Goal: Task Accomplishment & Management: Manage account settings

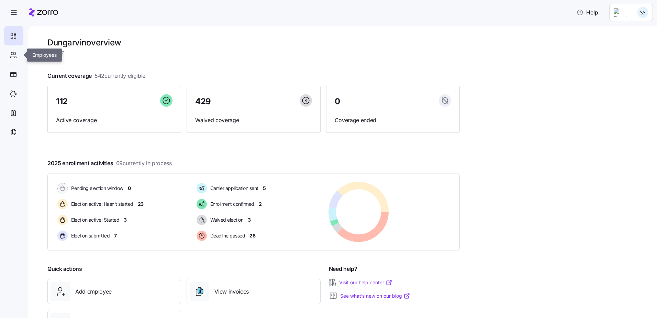
drag, startPoint x: 12, startPoint y: 54, endPoint x: 37, endPoint y: 55, distance: 25.5
click at [12, 54] on icon at bounding box center [14, 55] width 8 height 8
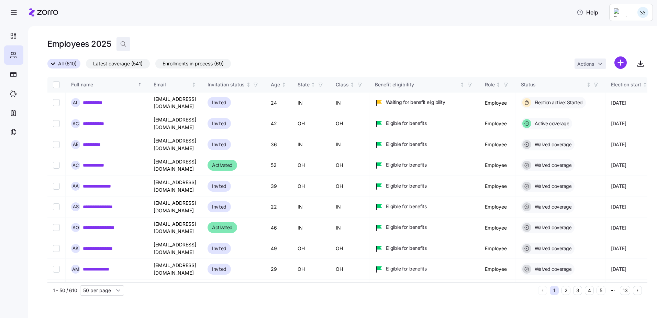
click at [123, 44] on icon "button" at bounding box center [123, 44] width 7 height 7
drag, startPoint x: 158, startPoint y: 39, endPoint x: 158, endPoint y: 43, distance: 3.8
click at [158, 40] on div "Employees 2025" at bounding box center [347, 44] width 600 height 14
click at [158, 43] on input at bounding box center [185, 43] width 137 height 11
type input "[PERSON_NAME]"
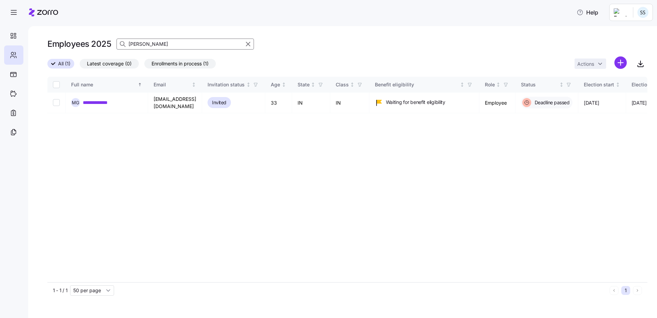
drag, startPoint x: 155, startPoint y: 43, endPoint x: 47, endPoint y: 47, distance: 107.3
click at [72, 46] on div "Employees 2025 [PERSON_NAME]" at bounding box center [347, 44] width 600 height 14
type input "[PERSON_NAME]"
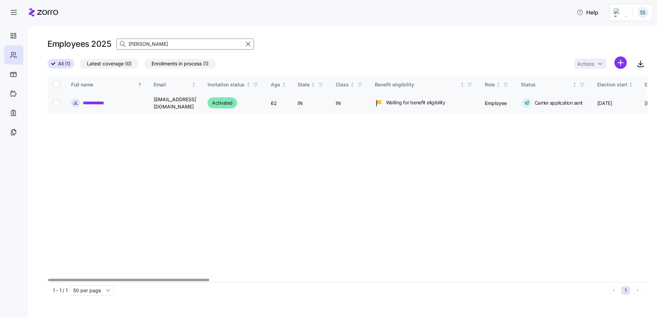
drag, startPoint x: 100, startPoint y: 101, endPoint x: 128, endPoint y: 101, distance: 27.2
click at [100, 101] on link "**********" at bounding box center [96, 102] width 27 height 7
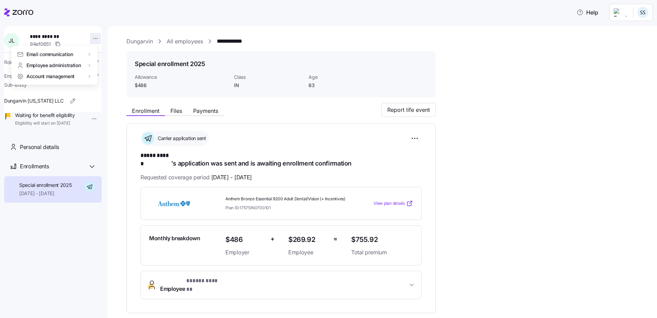
click at [93, 38] on html "**********" at bounding box center [328, 156] width 657 height 313
click at [115, 68] on div "Terminate employee" at bounding box center [123, 66] width 46 height 8
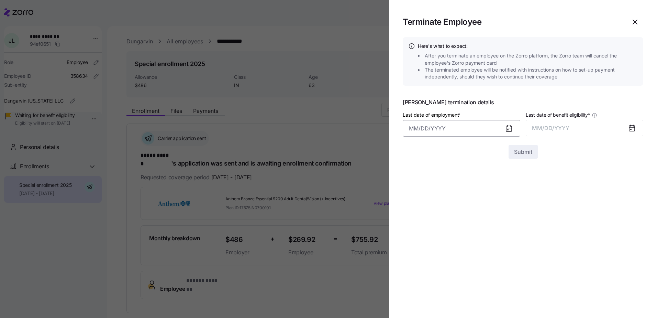
click at [434, 131] on input "Last date of employment *" at bounding box center [462, 128] width 118 height 16
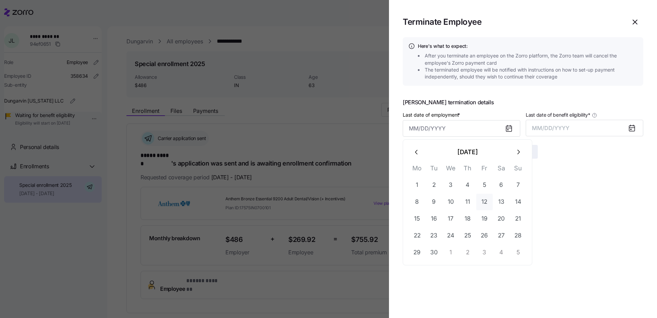
click at [482, 204] on button "12" at bounding box center [484, 202] width 16 height 16
type input "[DATE]"
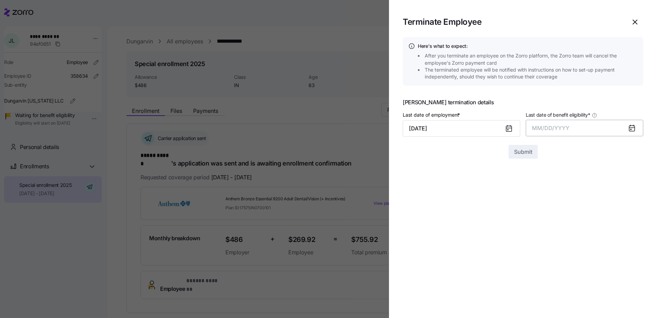
click at [565, 128] on span "MM/DD/YYYY" at bounding box center [550, 127] width 37 height 7
click at [627, 207] on button "Sep" at bounding box center [629, 205] width 39 height 16
click at [528, 145] on div "Submit" at bounding box center [523, 152] width 241 height 14
click at [523, 141] on div at bounding box center [523, 140] width 241 height 8
click at [522, 148] on span "Submit" at bounding box center [523, 151] width 18 height 8
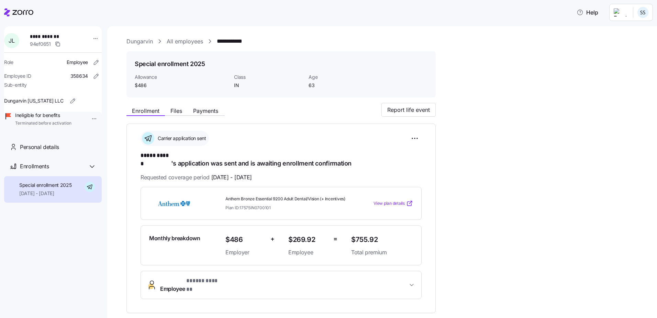
click at [15, 14] on icon at bounding box center [22, 12] width 21 height 5
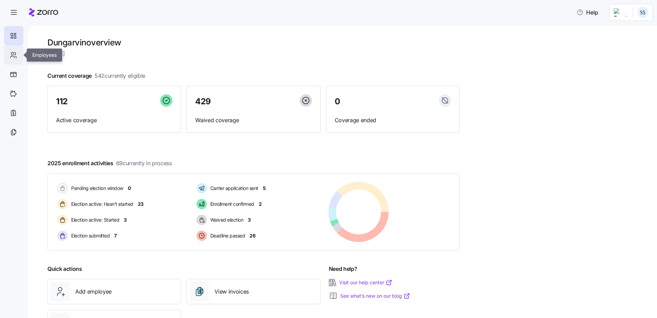
click at [17, 58] on icon at bounding box center [14, 55] width 8 height 8
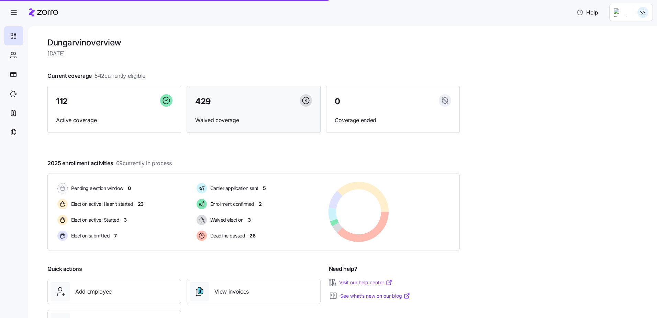
click at [80, 107] on div "112" at bounding box center [114, 101] width 117 height 15
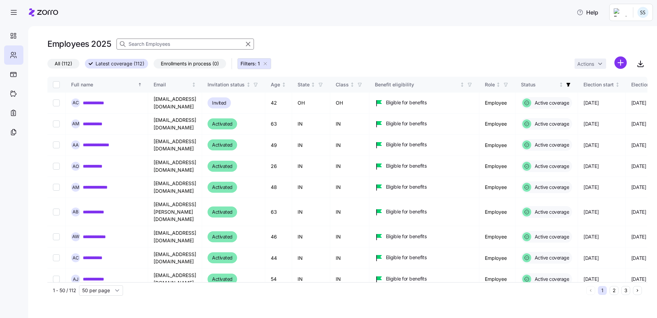
click at [147, 45] on input at bounding box center [185, 43] width 137 height 11
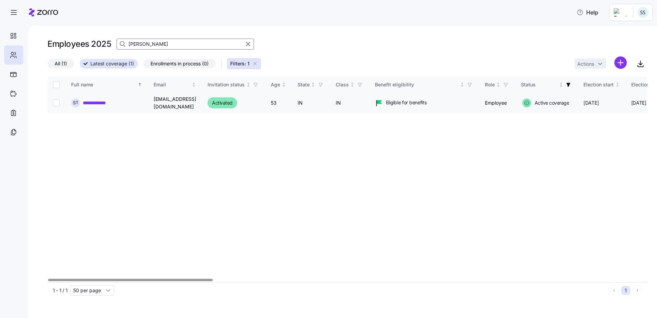
type input "[PERSON_NAME]"
click at [103, 101] on link "**********" at bounding box center [101, 102] width 37 height 7
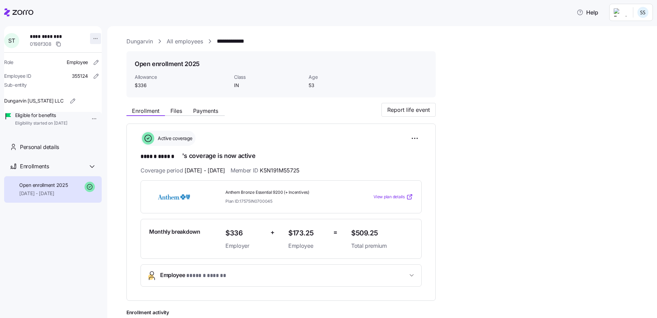
click at [93, 38] on html "**********" at bounding box center [328, 156] width 657 height 313
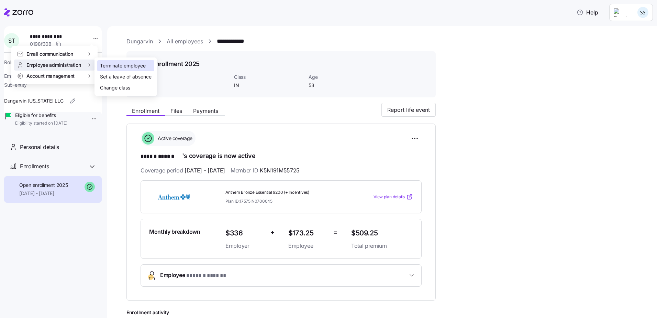
click at [111, 67] on div "Terminate employee" at bounding box center [123, 66] width 46 height 8
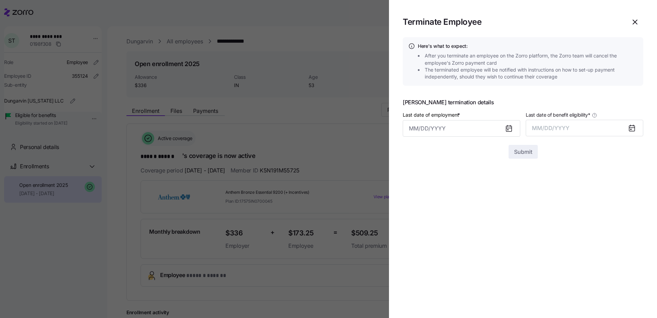
click at [505, 126] on div at bounding box center [512, 128] width 16 height 16
click at [508, 127] on icon at bounding box center [508, 128] width 5 height 5
click at [463, 122] on input "Last date of employment *" at bounding box center [462, 128] width 118 height 16
click at [470, 199] on button "11" at bounding box center [468, 202] width 16 height 16
type input "[DATE]"
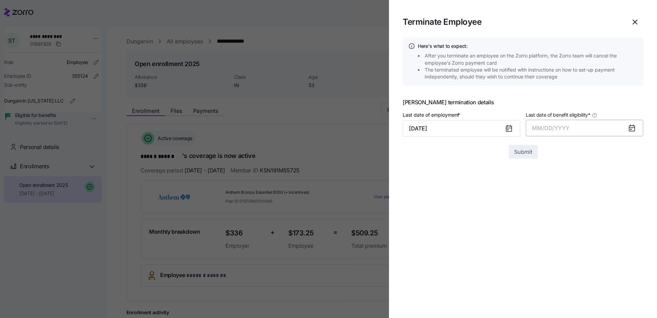
drag, startPoint x: 551, startPoint y: 130, endPoint x: 578, endPoint y: 127, distance: 27.3
click at [551, 130] on span "MM/DD/YYYY" at bounding box center [550, 127] width 37 height 7
click at [630, 207] on button "Sep" at bounding box center [629, 205] width 39 height 16
click at [528, 149] on span "Submit" at bounding box center [523, 151] width 18 height 8
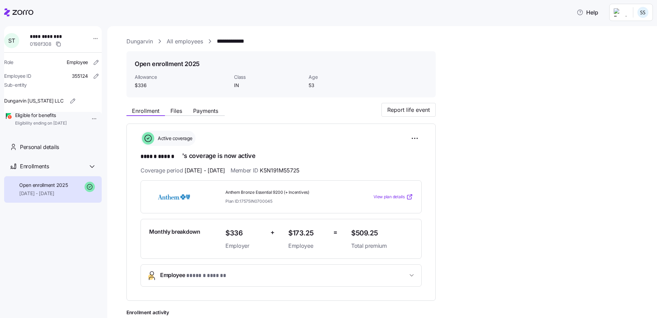
drag, startPoint x: 24, startPoint y: 14, endPoint x: 41, endPoint y: 34, distance: 26.6
click at [24, 14] on icon at bounding box center [22, 12] width 21 height 5
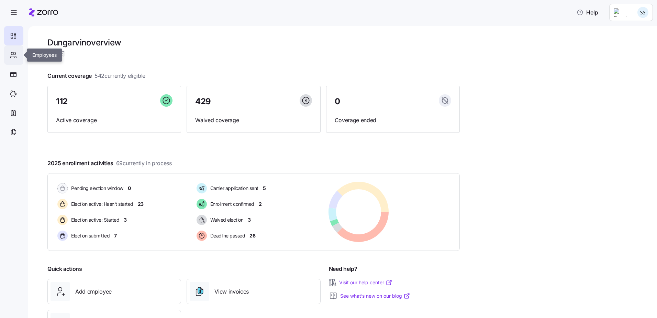
click at [19, 54] on div at bounding box center [13, 54] width 19 height 19
click at [12, 54] on icon at bounding box center [14, 55] width 8 height 8
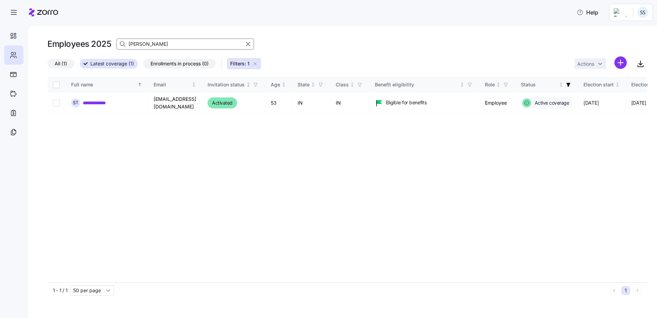
drag, startPoint x: 172, startPoint y: 42, endPoint x: 64, endPoint y: 49, distance: 107.4
click at [64, 49] on div "Employees 2025 [PERSON_NAME]" at bounding box center [347, 44] width 600 height 14
type input "d"
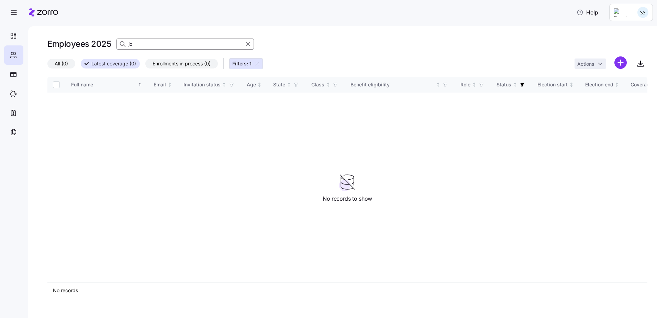
type input "j"
type input "w"
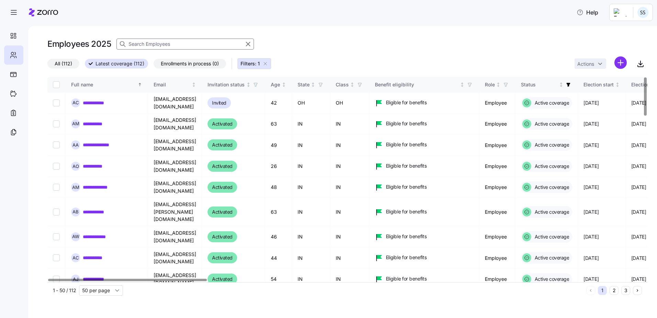
click at [155, 42] on input at bounding box center [185, 43] width 137 height 11
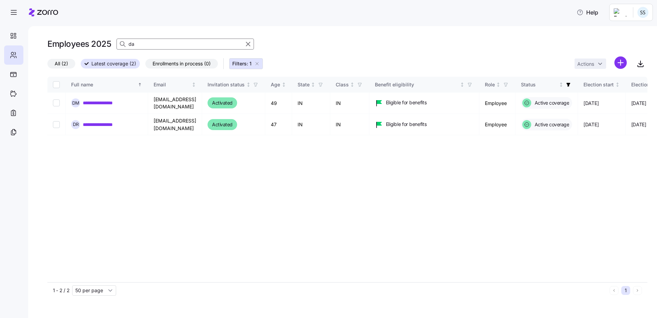
type input "d"
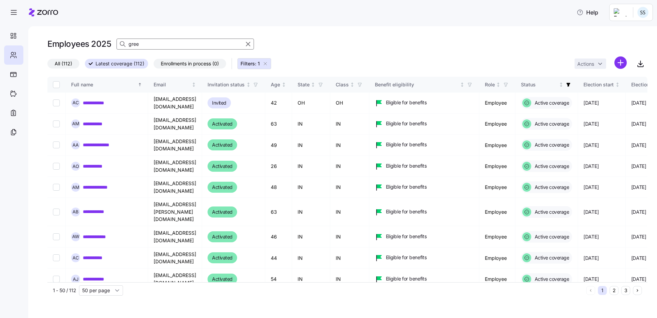
type input "green"
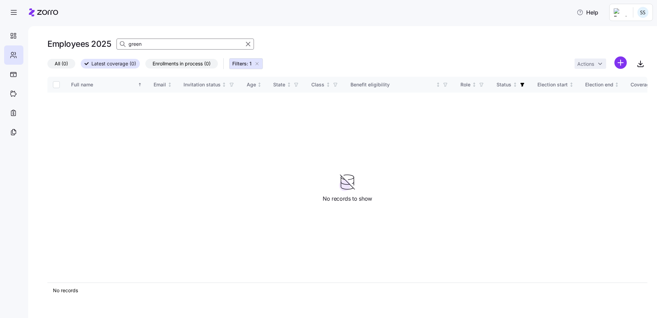
drag, startPoint x: 160, startPoint y: 47, endPoint x: 45, endPoint y: 47, distance: 114.5
click at [67, 47] on div "Employees 2025 green" at bounding box center [347, 44] width 600 height 14
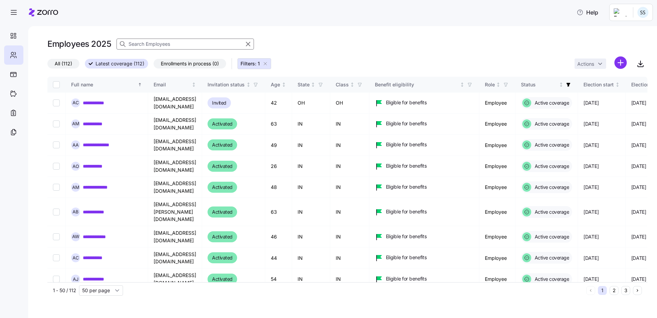
click at [125, 63] on span "Latest coverage (112)" at bounding box center [120, 63] width 49 height 9
click at [85, 66] on input "Latest coverage (112)" at bounding box center [85, 66] width 0 height 0
click at [267, 65] on icon "button" at bounding box center [265, 63] width 5 height 5
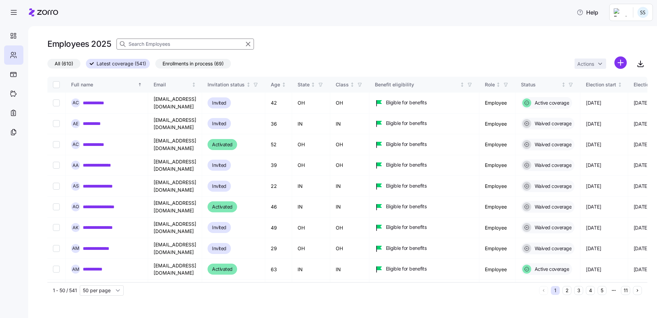
click at [147, 43] on input at bounding box center [185, 43] width 137 height 11
type input "green"
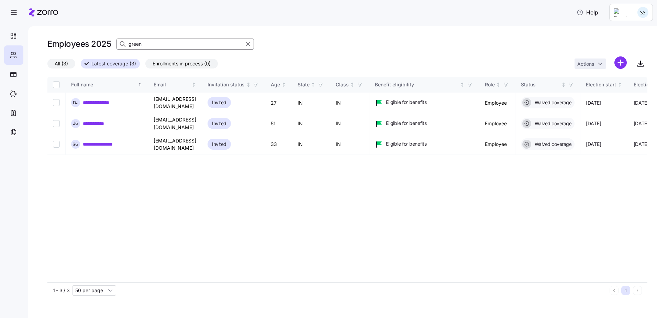
drag, startPoint x: 148, startPoint y: 44, endPoint x: 65, endPoint y: 51, distance: 83.8
click at [72, 45] on div "Employees 2025 green" at bounding box center [347, 44] width 600 height 14
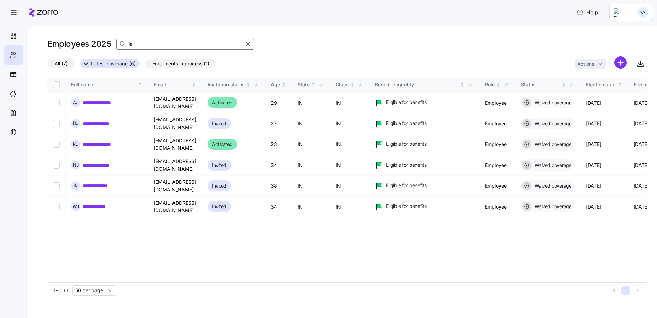
type input "j"
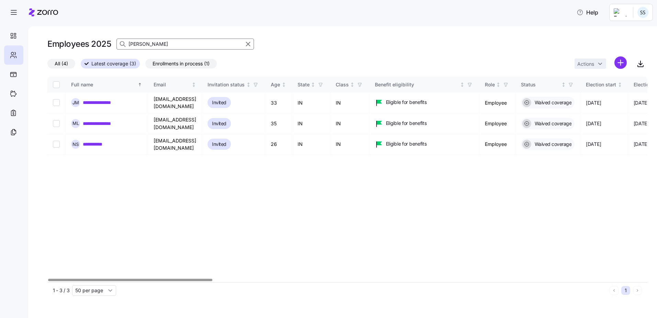
drag, startPoint x: 147, startPoint y: 43, endPoint x: -62, endPoint y: 28, distance: 209.5
click at [0, 28] on html "**********" at bounding box center [328, 156] width 657 height 313
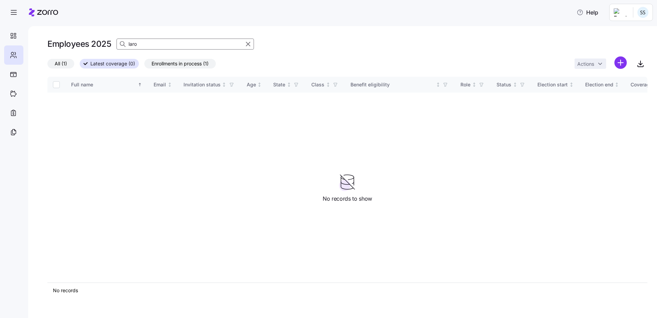
type input "laro"
click at [186, 61] on span "Enrollments in process (1)" at bounding box center [180, 63] width 57 height 9
click at [144, 65] on input "Enrollments in process (1)" at bounding box center [144, 65] width 0 height 0
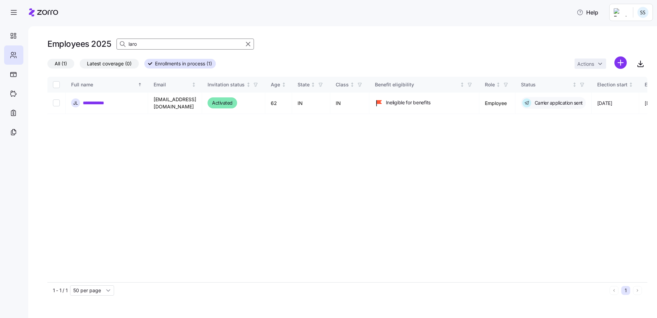
click at [62, 63] on span "All (1)" at bounding box center [61, 63] width 12 height 9
click at [47, 65] on input "All (1)" at bounding box center [47, 65] width 0 height 0
click at [251, 42] on icon "button" at bounding box center [248, 44] width 8 height 8
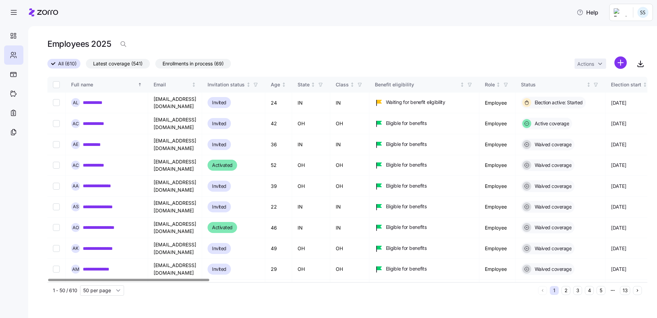
click at [250, 43] on div "Employees 2025" at bounding box center [347, 44] width 600 height 14
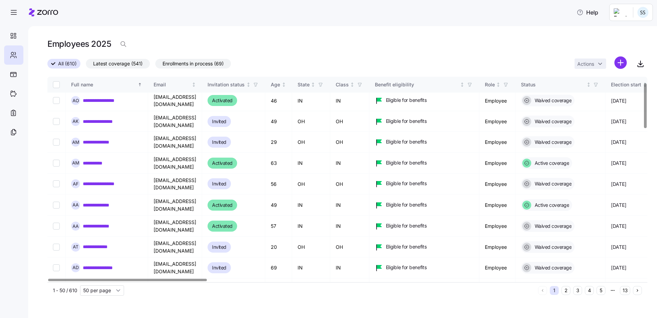
scroll to position [27, 0]
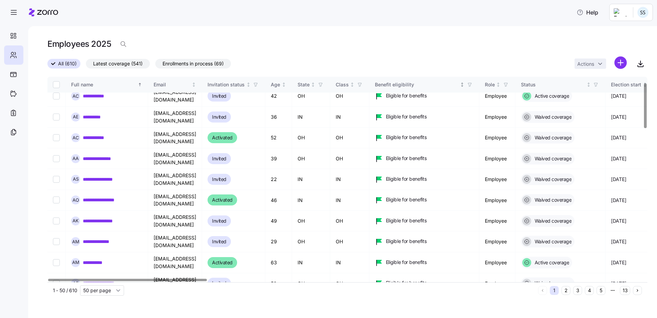
click at [472, 86] on icon "button" at bounding box center [469, 84] width 5 height 5
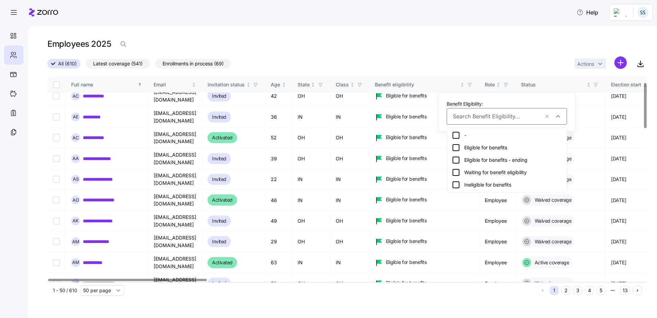
click at [457, 188] on icon at bounding box center [456, 184] width 6 height 6
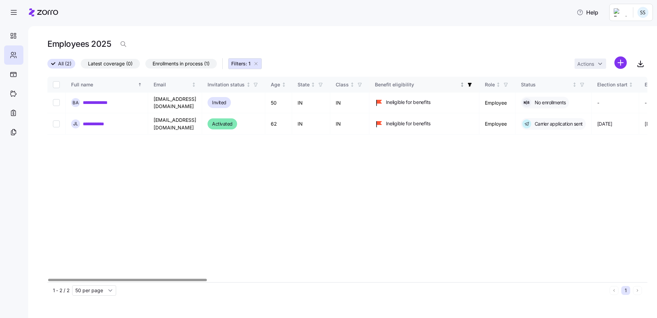
click at [479, 80] on th "Benefit eligibility" at bounding box center [424, 85] width 110 height 16
click at [465, 82] on icon "Sorted ascending" at bounding box center [462, 84] width 5 height 5
click at [472, 85] on icon "button" at bounding box center [470, 85] width 4 height 4
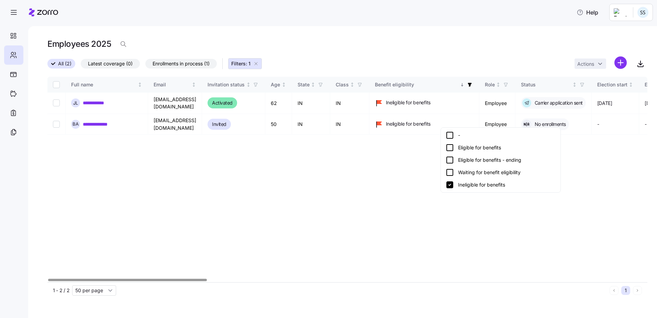
click at [450, 134] on icon at bounding box center [450, 135] width 8 height 8
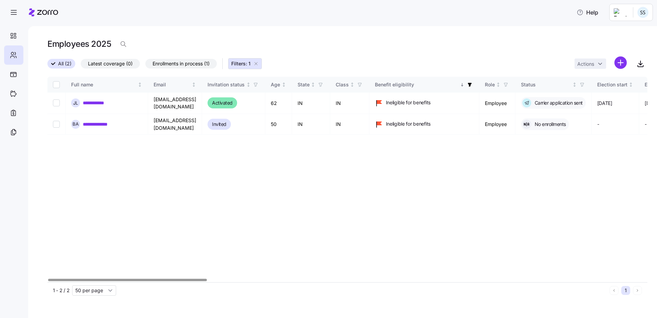
click at [472, 85] on icon "button" at bounding box center [470, 85] width 4 height 4
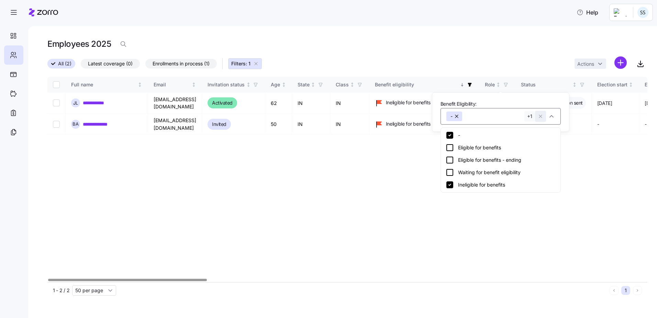
drag, startPoint x: 537, startPoint y: 117, endPoint x: 542, endPoint y: 116, distance: 4.9
click at [542, 116] on div "- Ineligible for benefits + 1" at bounding box center [501, 116] width 120 height 16
click at [542, 116] on icon "button" at bounding box center [540, 116] width 5 height 7
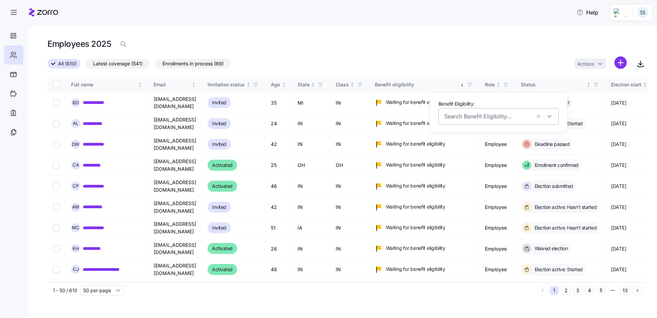
click at [552, 115] on div at bounding box center [499, 116] width 120 height 16
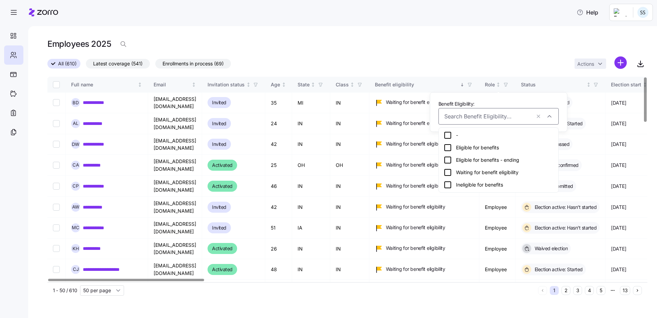
click at [482, 63] on div "All (610) Latest coverage (541) Enrollments in process (69) Actions" at bounding box center [347, 63] width 600 height 15
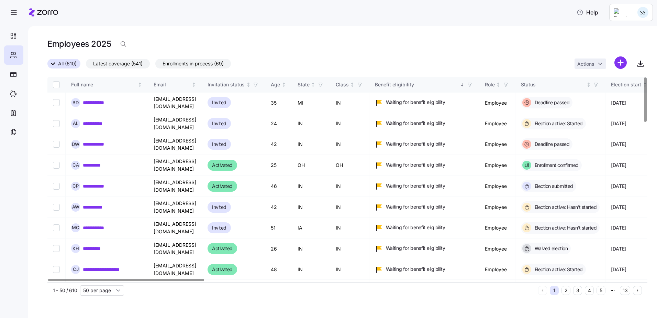
drag, startPoint x: 117, startPoint y: 68, endPoint x: 133, endPoint y: 64, distance: 16.9
click at [117, 68] on label "Latest coverage (541)" at bounding box center [118, 64] width 64 height 10
click at [86, 65] on input "Latest coverage (541)" at bounding box center [86, 65] width 0 height 0
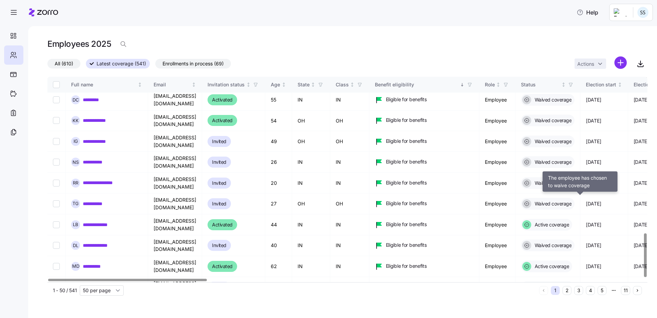
scroll to position [736, 0]
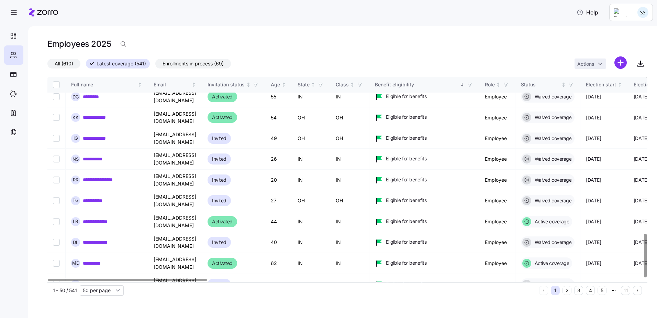
drag, startPoint x: 564, startPoint y: 295, endPoint x: 573, endPoint y: 291, distance: 9.1
click at [565, 295] on div "1 - 50 / 541 50 per page 1 2 3 4 5 11" at bounding box center [347, 290] width 600 height 16
click at [573, 291] on div "1 2 3 4 5 11" at bounding box center [590, 290] width 103 height 9
click at [575, 84] on span "button" at bounding box center [571, 85] width 8 height 8
click at [436, 30] on div "**********" at bounding box center [342, 171] width 629 height 291
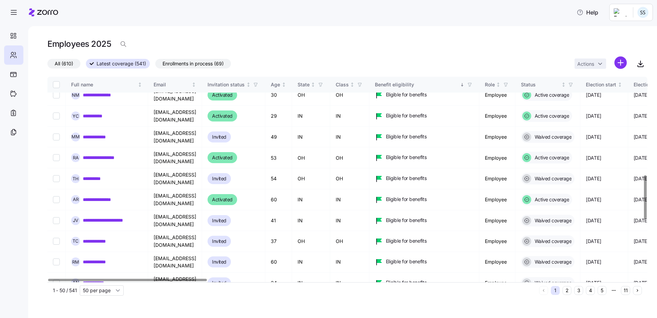
scroll to position [461, 0]
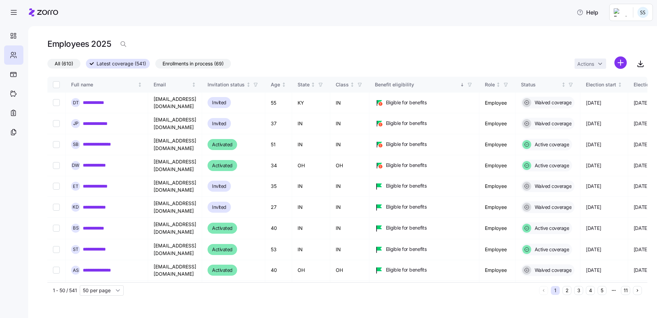
click at [43, 12] on icon at bounding box center [47, 12] width 21 height 5
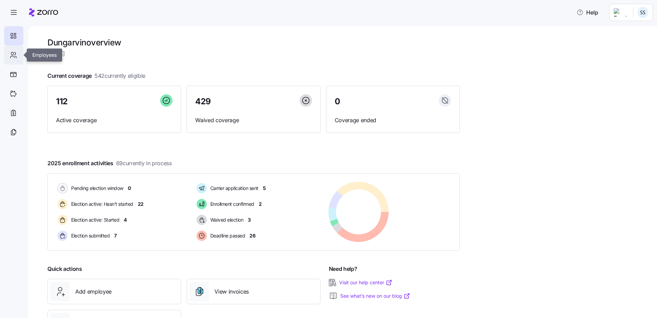
click at [10, 58] on icon at bounding box center [14, 55] width 8 height 8
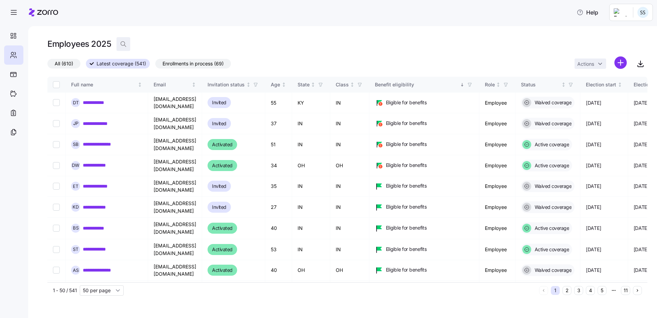
click at [122, 43] on icon "button" at bounding box center [123, 44] width 7 height 7
click at [136, 46] on input at bounding box center [185, 43] width 137 height 11
click at [138, 45] on input at bounding box center [185, 43] width 137 height 11
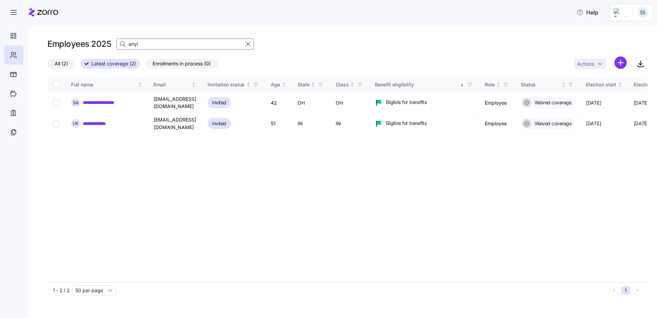
type input "anyi"
click at [117, 100] on link "**********" at bounding box center [103, 102] width 41 height 7
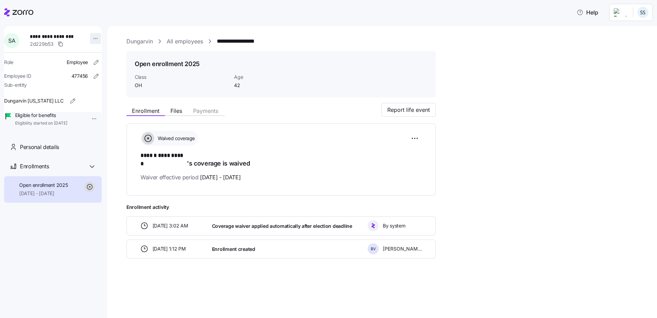
click at [92, 37] on html "**********" at bounding box center [328, 156] width 657 height 313
click at [88, 121] on html "**********" at bounding box center [328, 156] width 657 height 313
click at [89, 118] on html "**********" at bounding box center [328, 156] width 657 height 313
click at [71, 260] on html "**********" at bounding box center [328, 156] width 657 height 313
drag, startPoint x: 78, startPoint y: 37, endPoint x: 33, endPoint y: 38, distance: 44.7
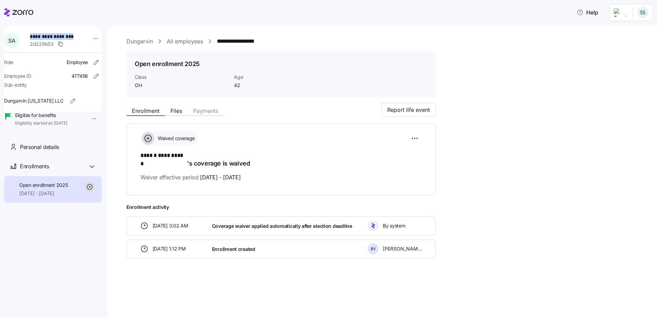
click at [33, 38] on span "**********" at bounding box center [54, 36] width 48 height 7
copy span "**********"
